Goal: Find specific page/section: Find specific page/section

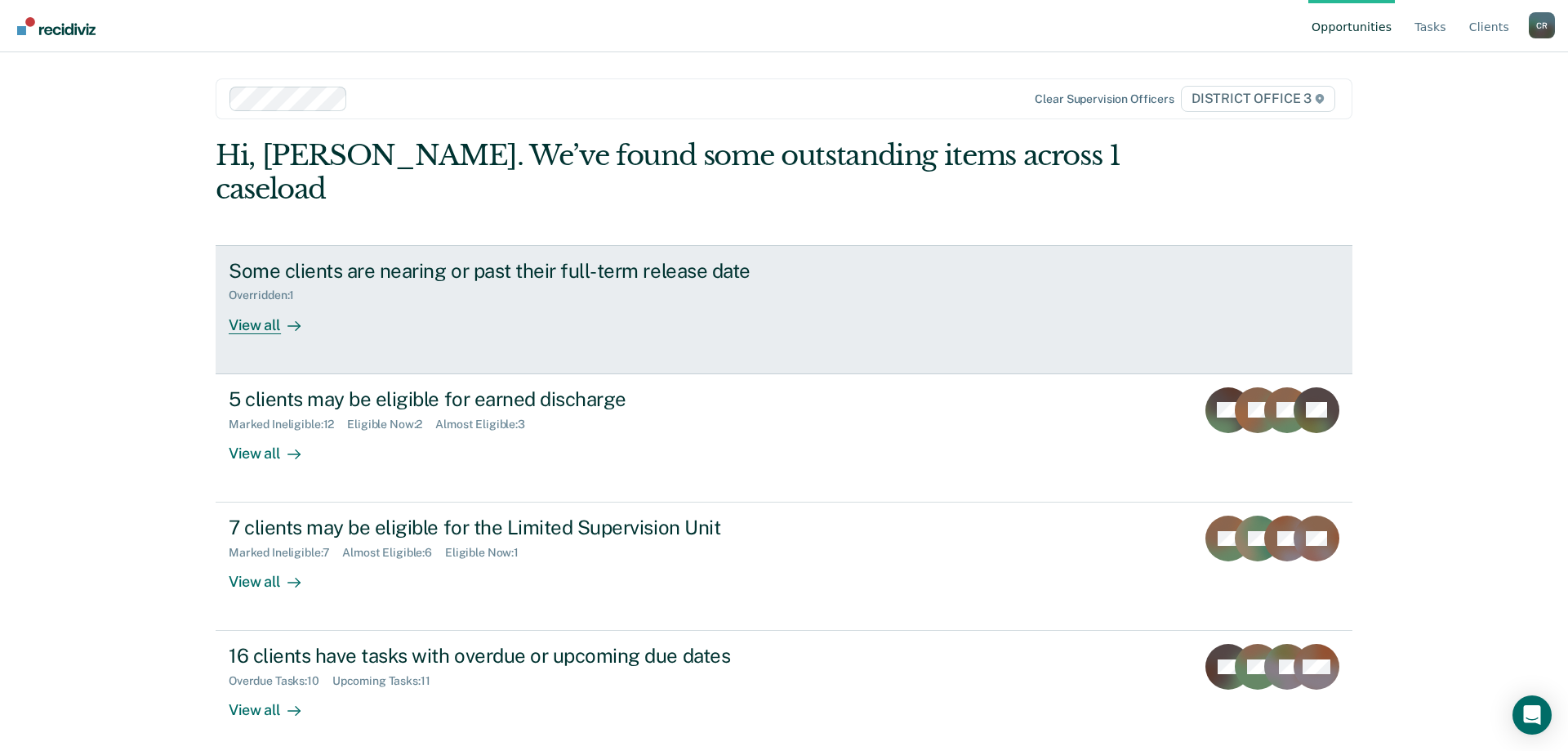
click at [781, 282] on div "Overridden : 1" at bounding box center [515, 292] width 573 height 21
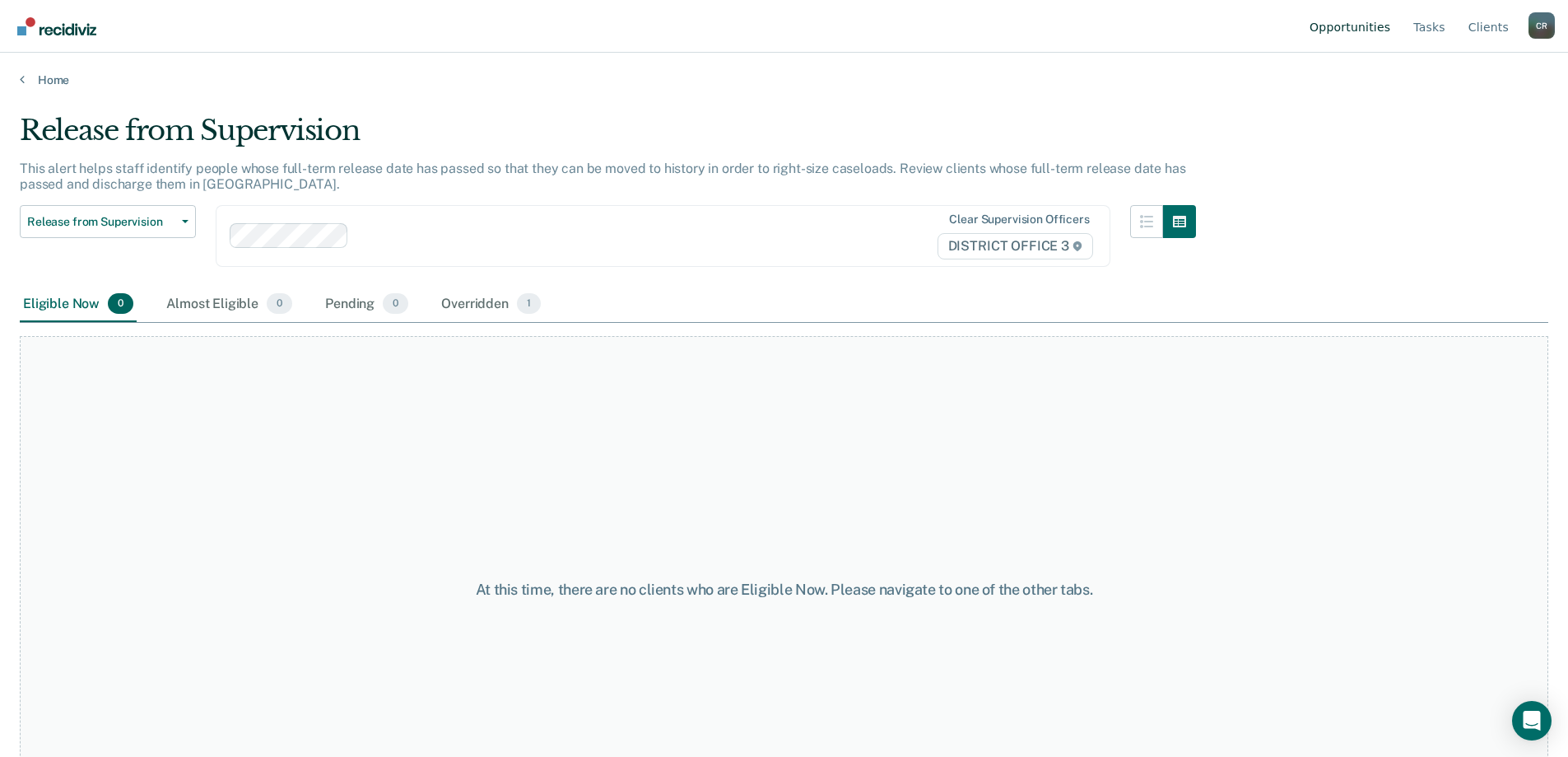
click at [1383, 32] on link "Opportunities" at bounding box center [1350, 26] width 88 height 53
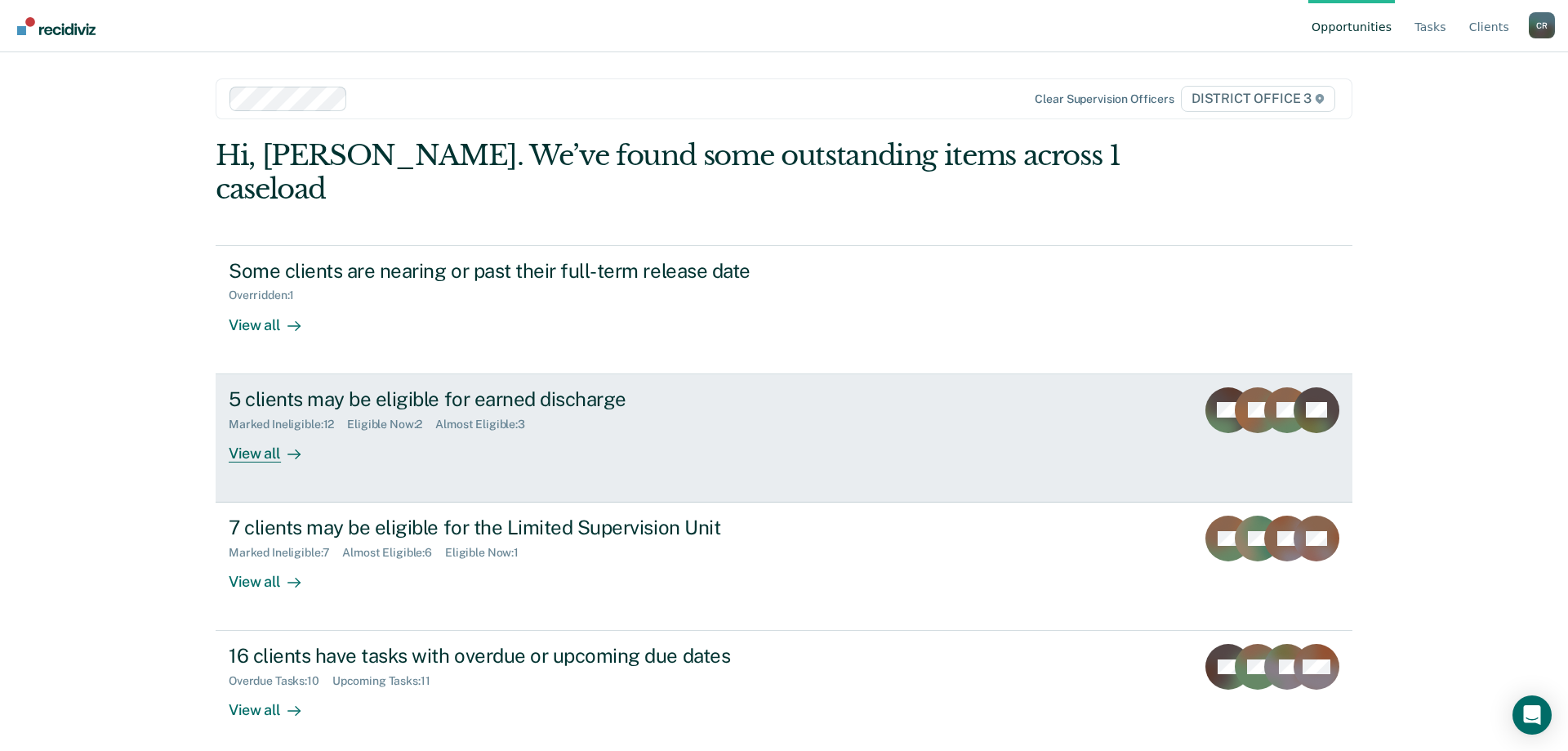
click at [854, 381] on link "5 clients may be eligible for earned discharge Marked Ineligible : 12 Eligible …" at bounding box center [784, 438] width 1137 height 128
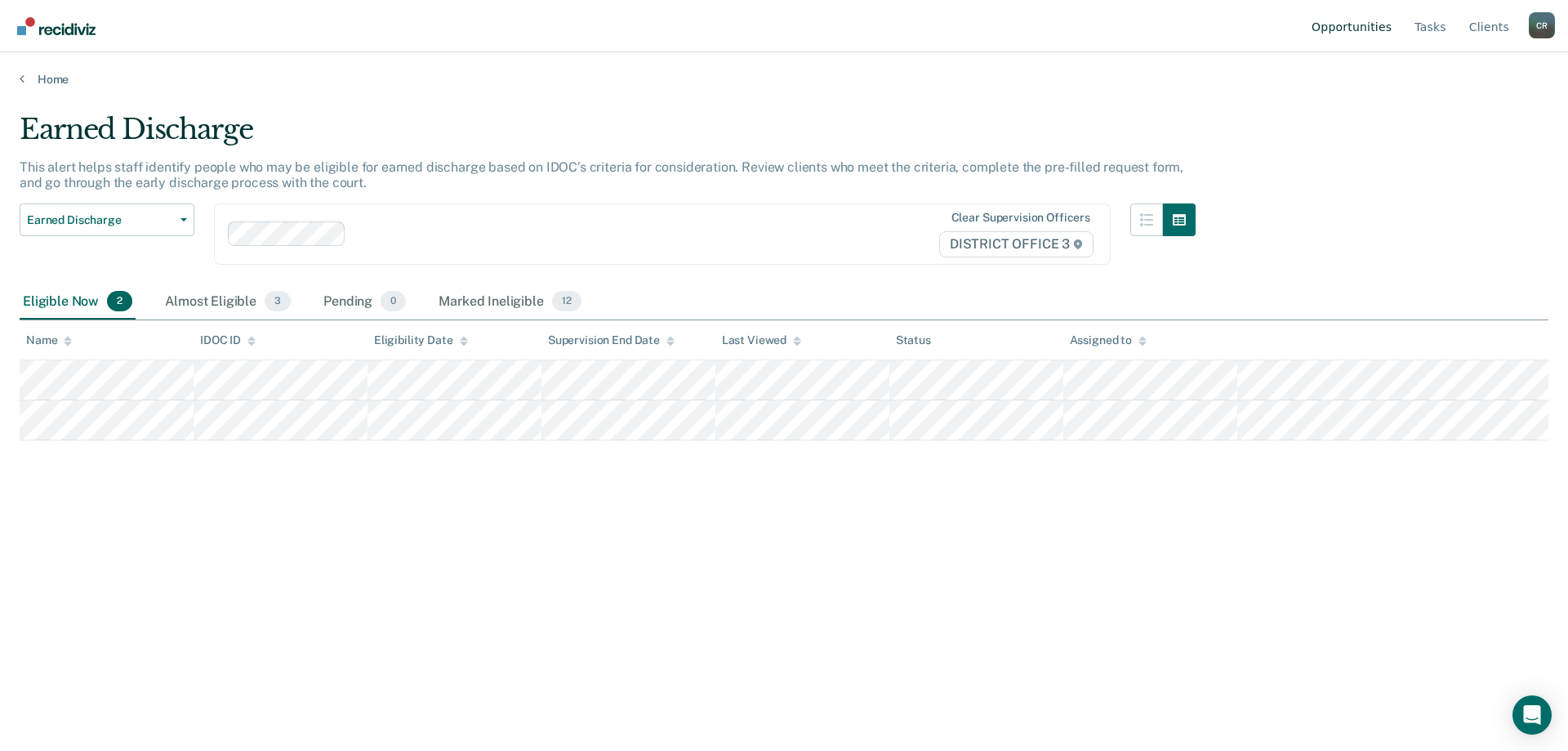
click at [1364, 31] on link "Opportunities" at bounding box center [1351, 26] width 87 height 52
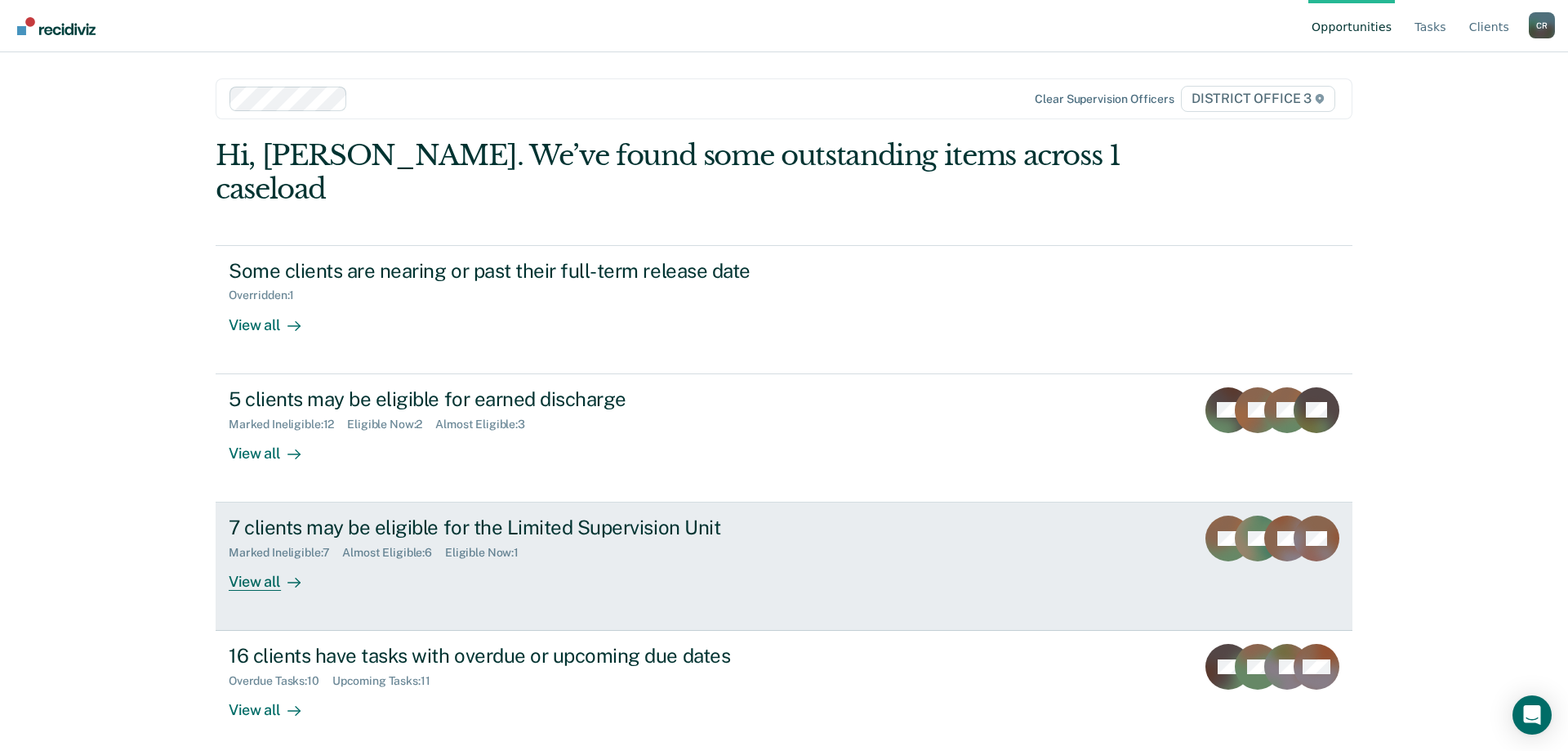
click at [887, 532] on link "7 clients may be eligible for the Limited Supervision Unit Marked Ineligible : …" at bounding box center [784, 566] width 1137 height 128
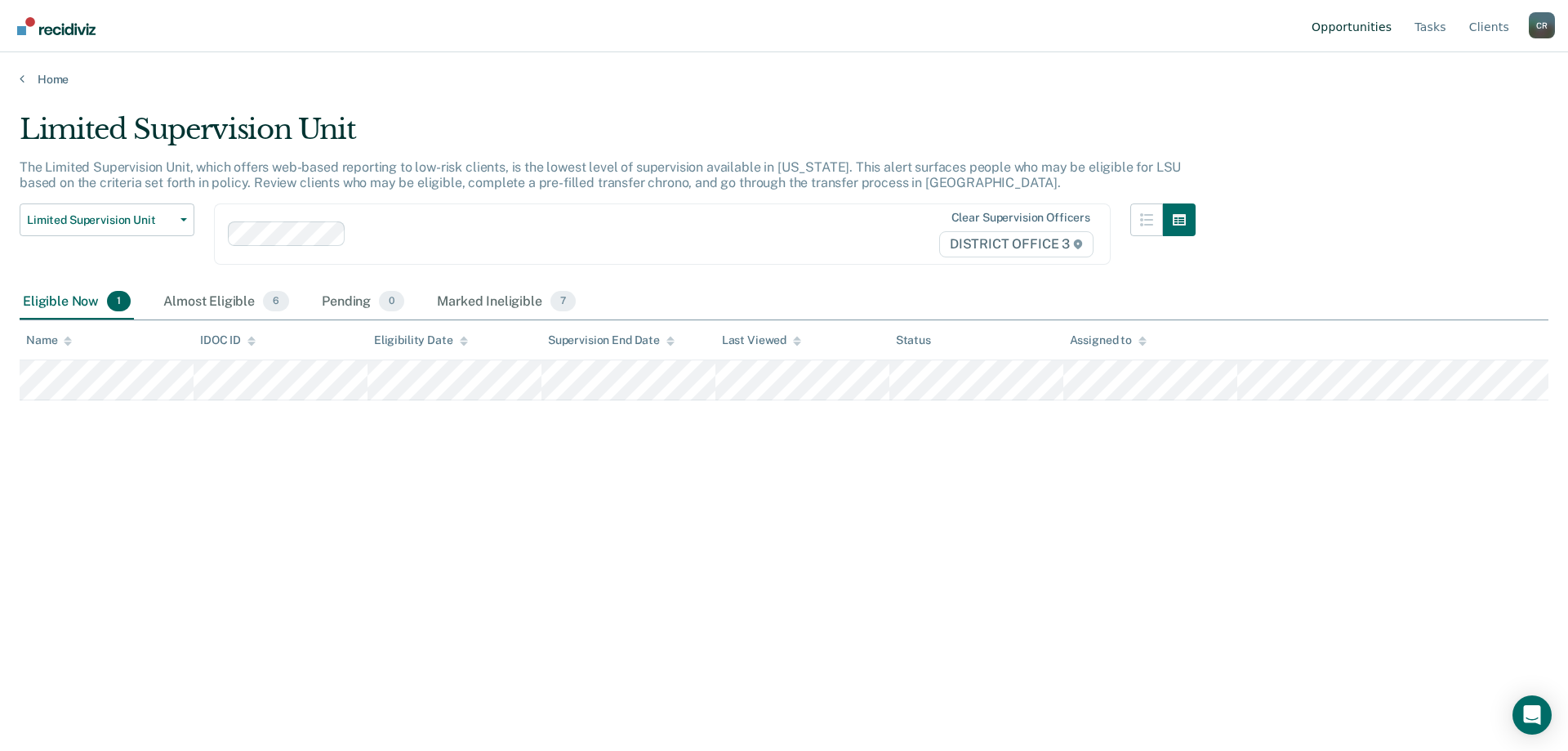
click at [1375, 36] on link "Opportunities" at bounding box center [1351, 26] width 87 height 52
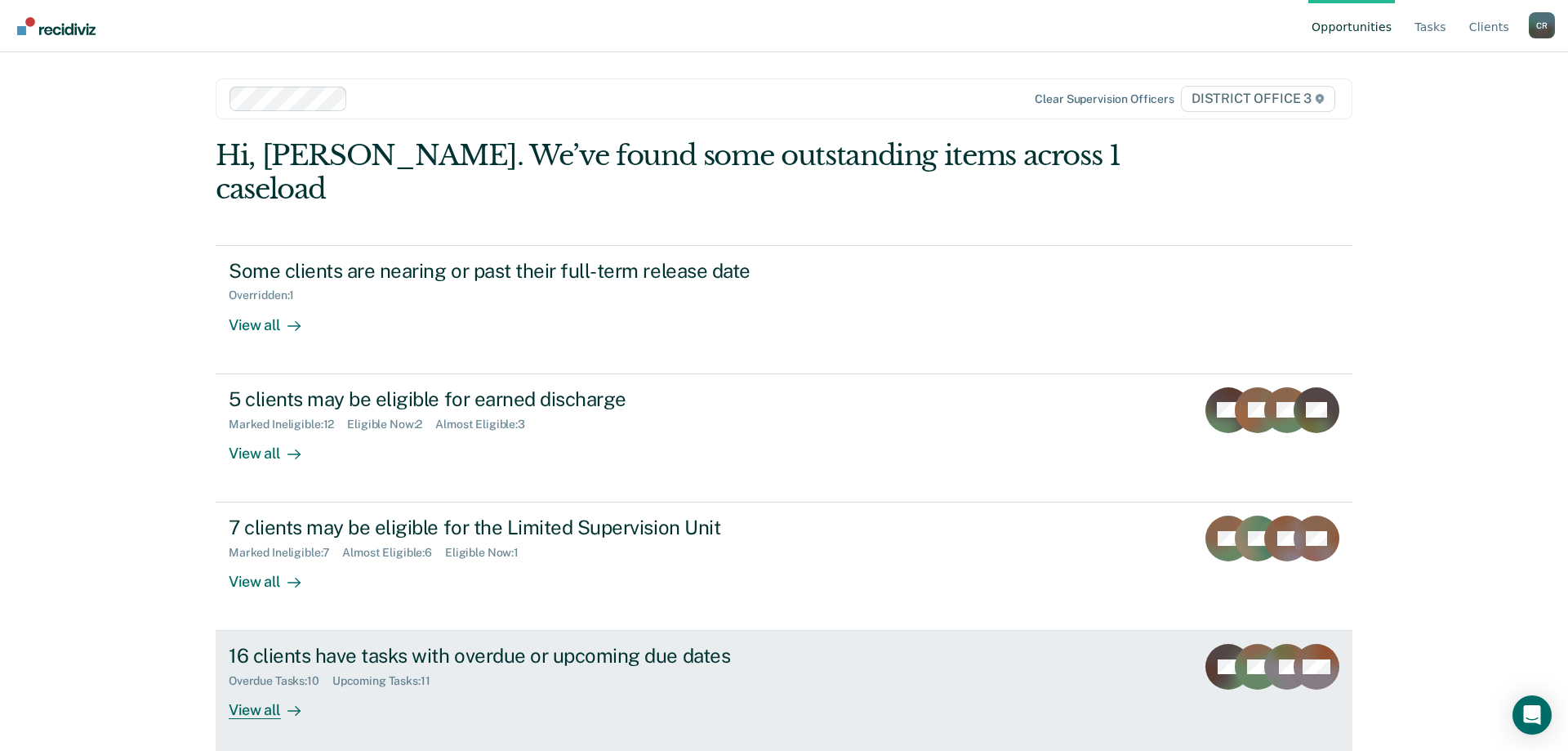
click at [931, 649] on link "16 clients have tasks with overdue or upcoming due dates Overdue Tasks : 10 Upc…" at bounding box center [784, 694] width 1137 height 128
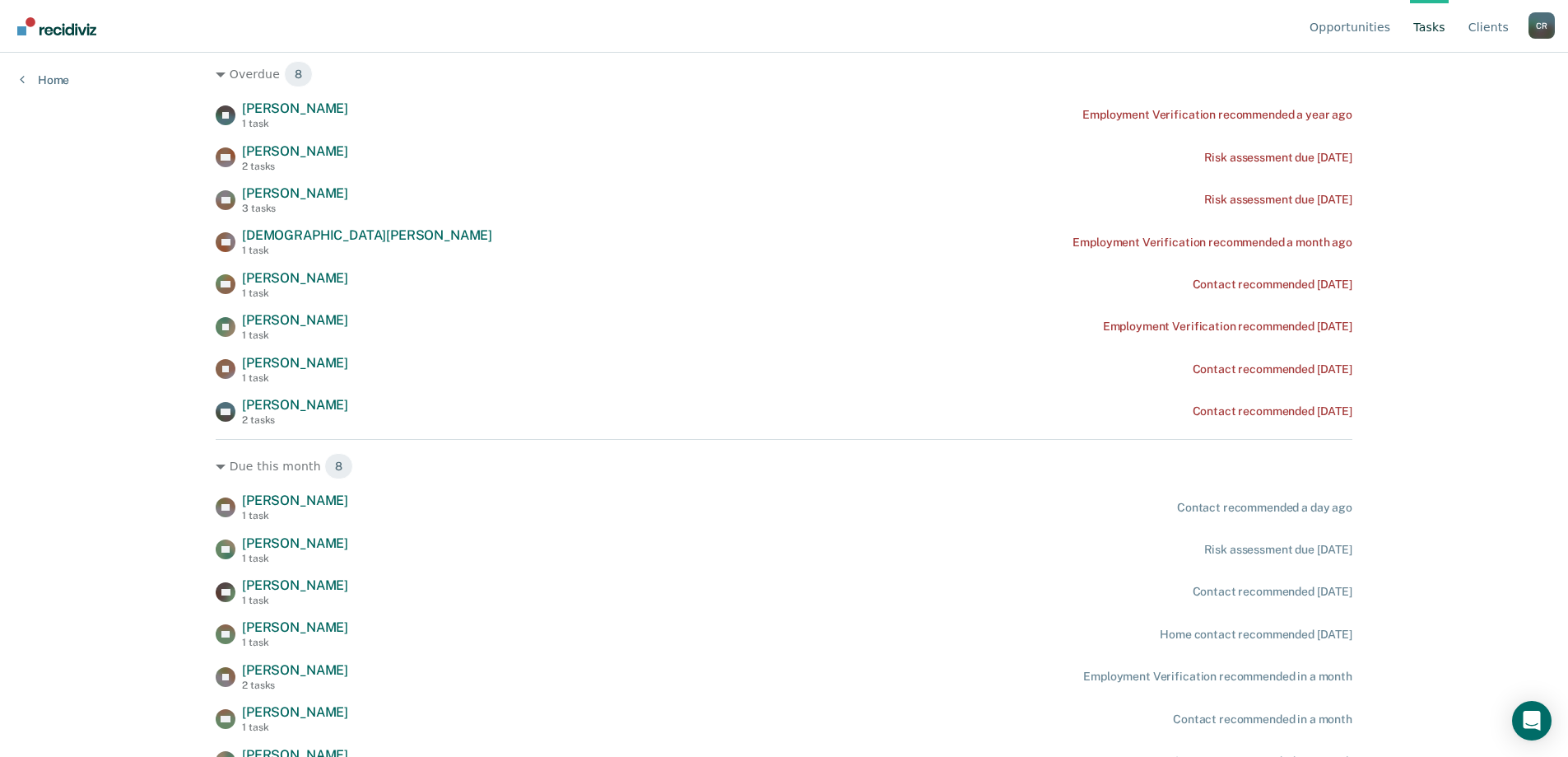
scroll to position [308, 0]
